Goal: Find contact information: Find contact information

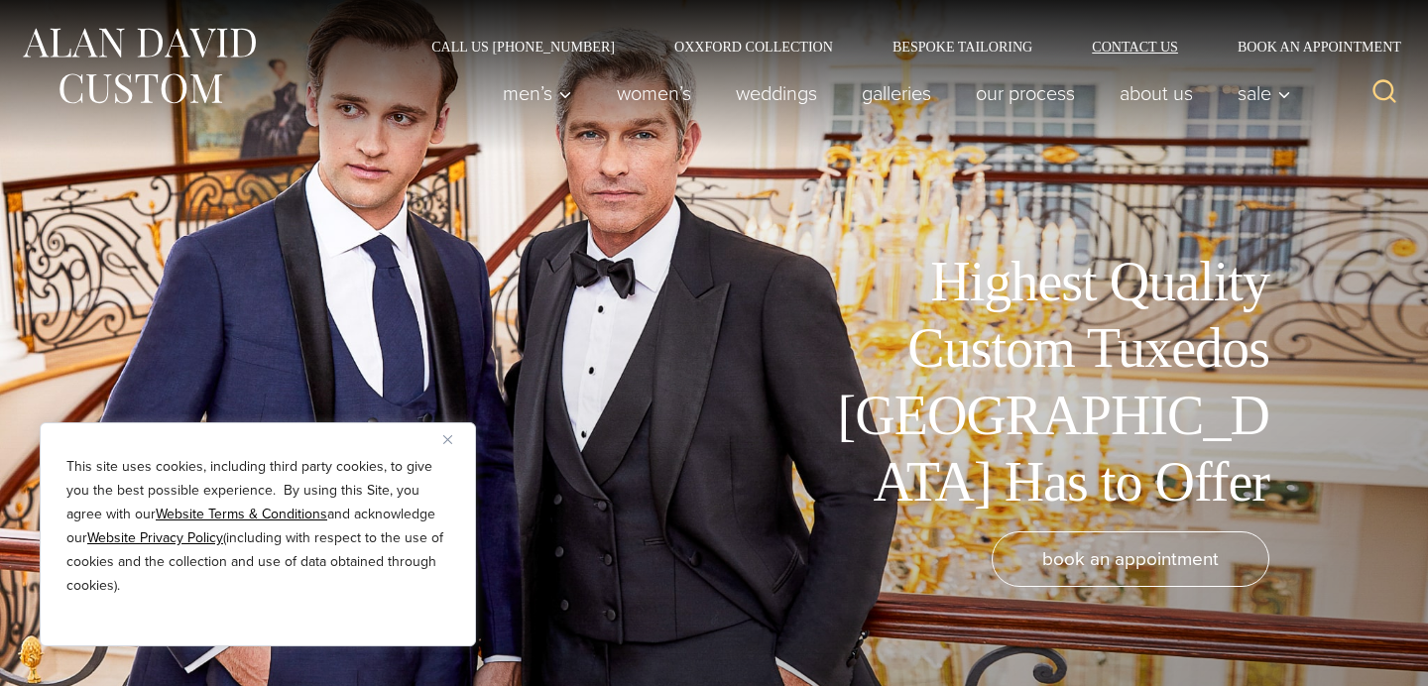
click at [1136, 50] on link "Contact Us" at bounding box center [1135, 47] width 146 height 14
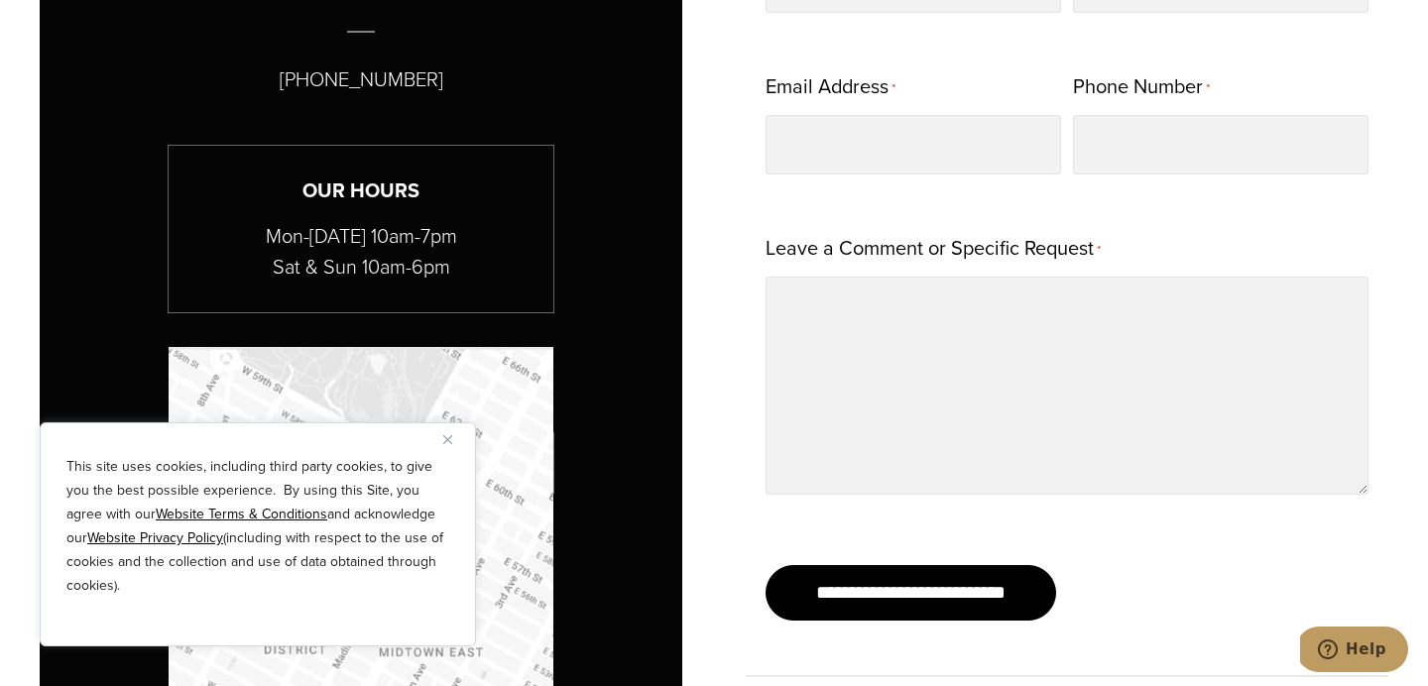
scroll to position [1099, 0]
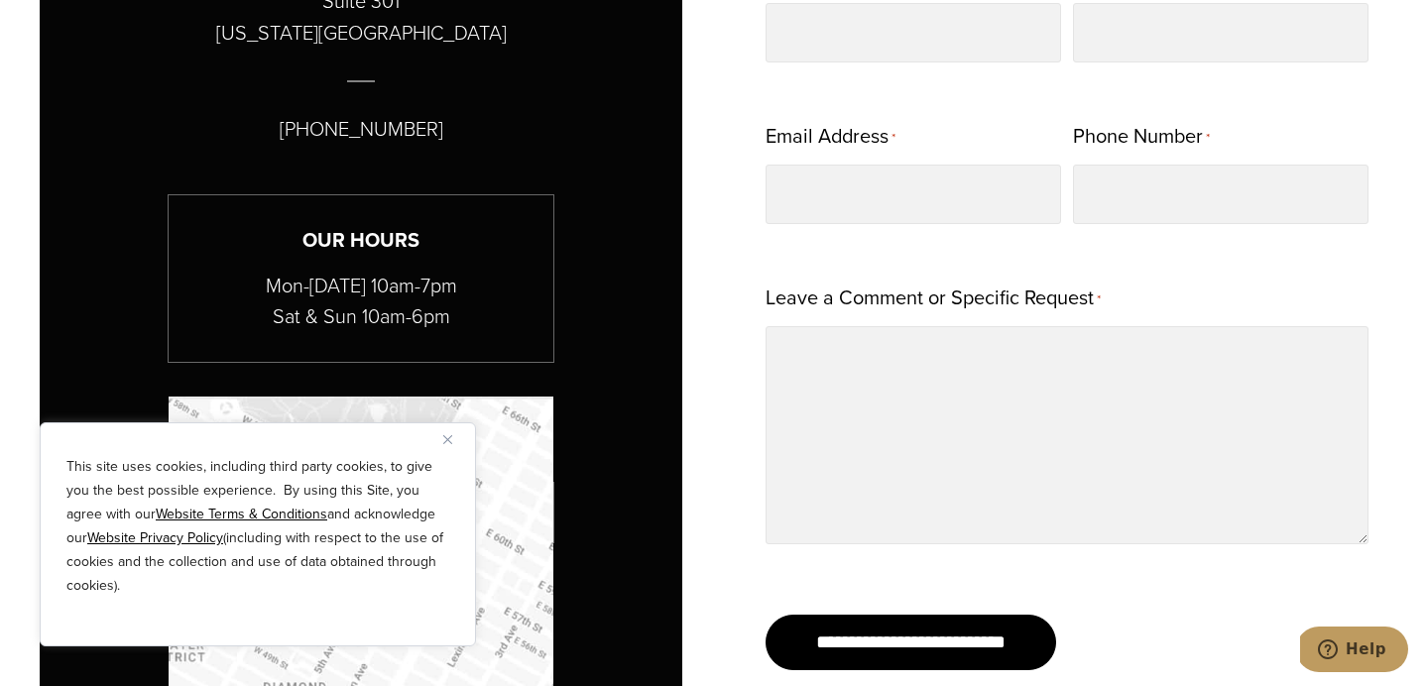
click at [447, 439] on img "Close" at bounding box center [447, 439] width 9 height 9
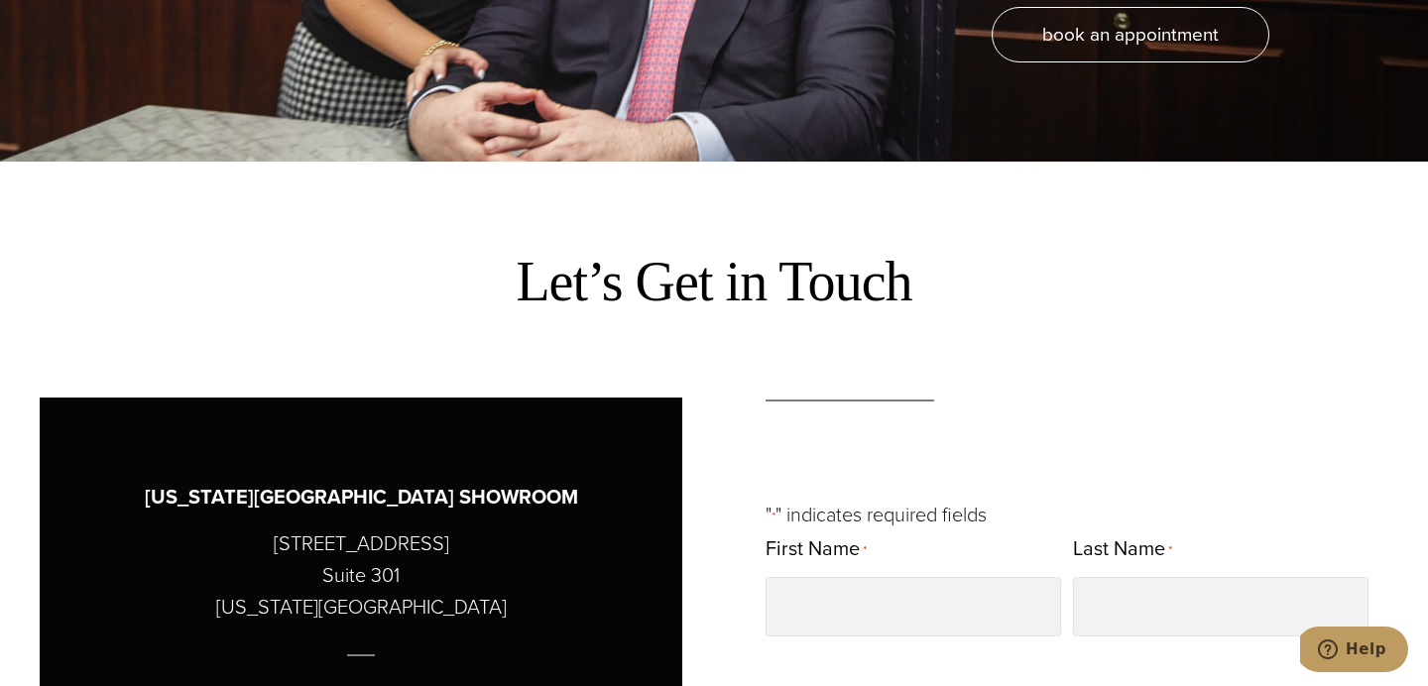
scroll to position [507, 0]
